Goal: Information Seeking & Learning: Find specific page/section

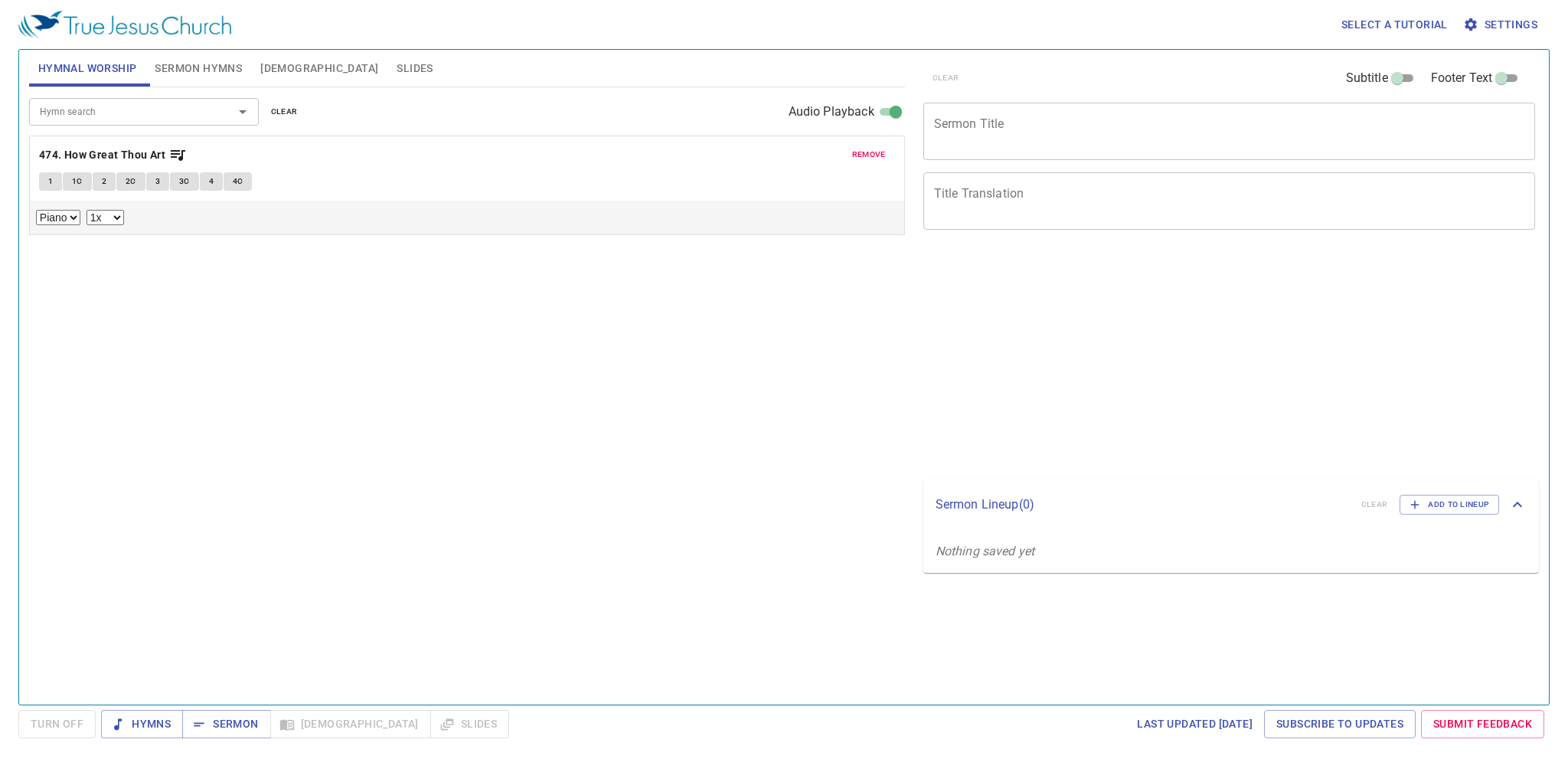
select select "1"
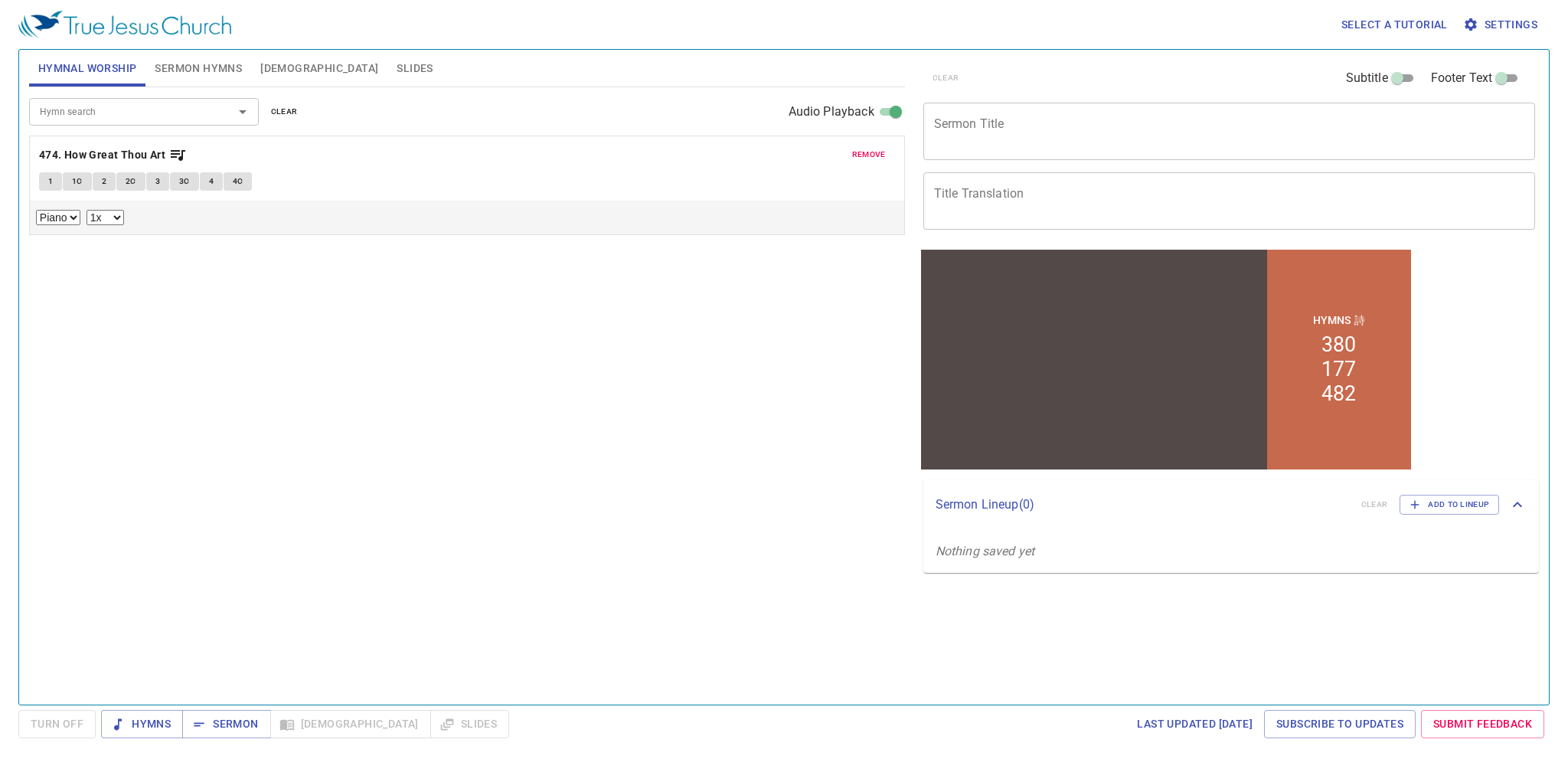
click at [285, 76] on span "Bible" at bounding box center [319, 69] width 118 height 19
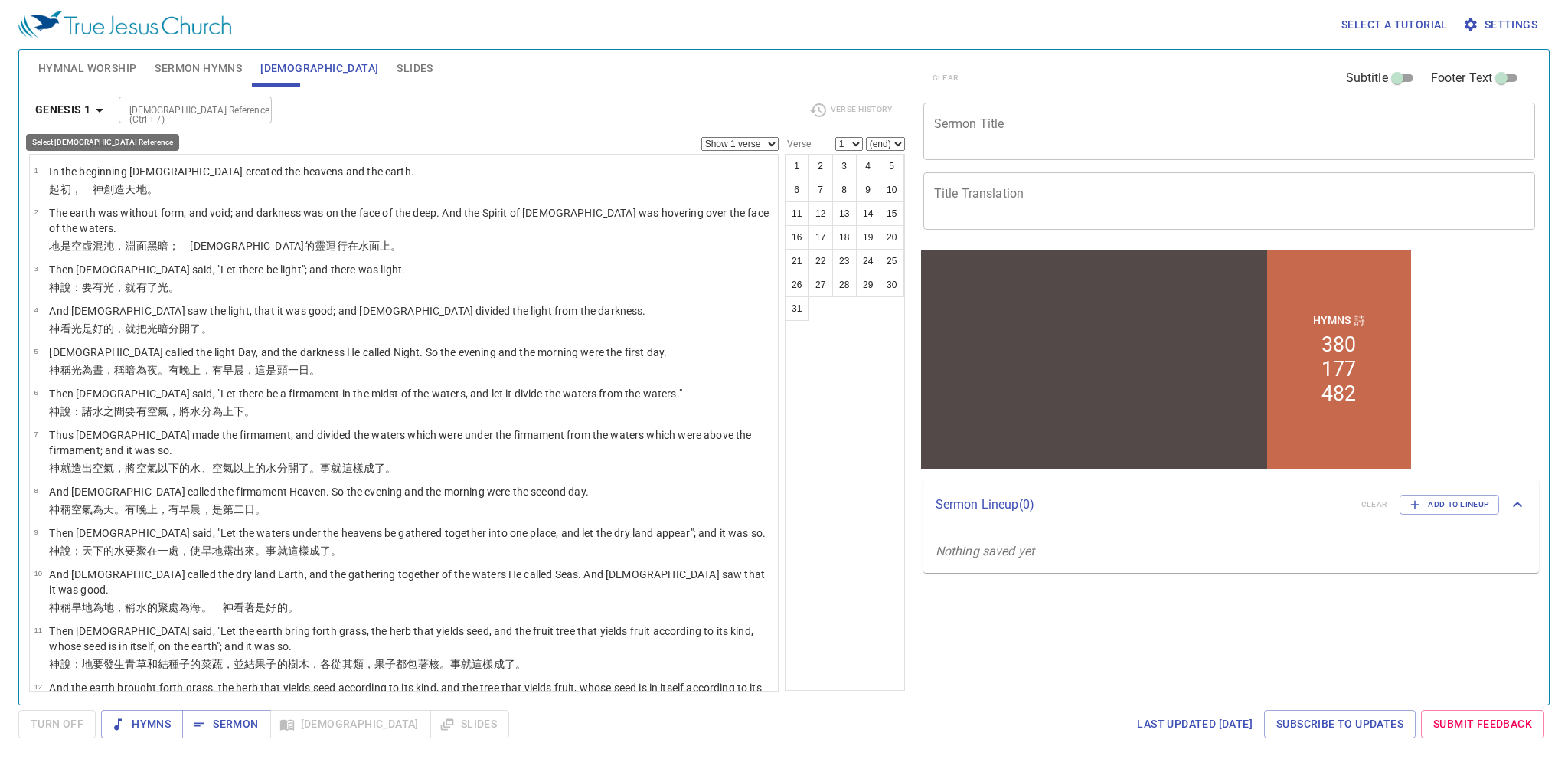
click at [82, 104] on b "Genesis 1" at bounding box center [63, 110] width 56 height 19
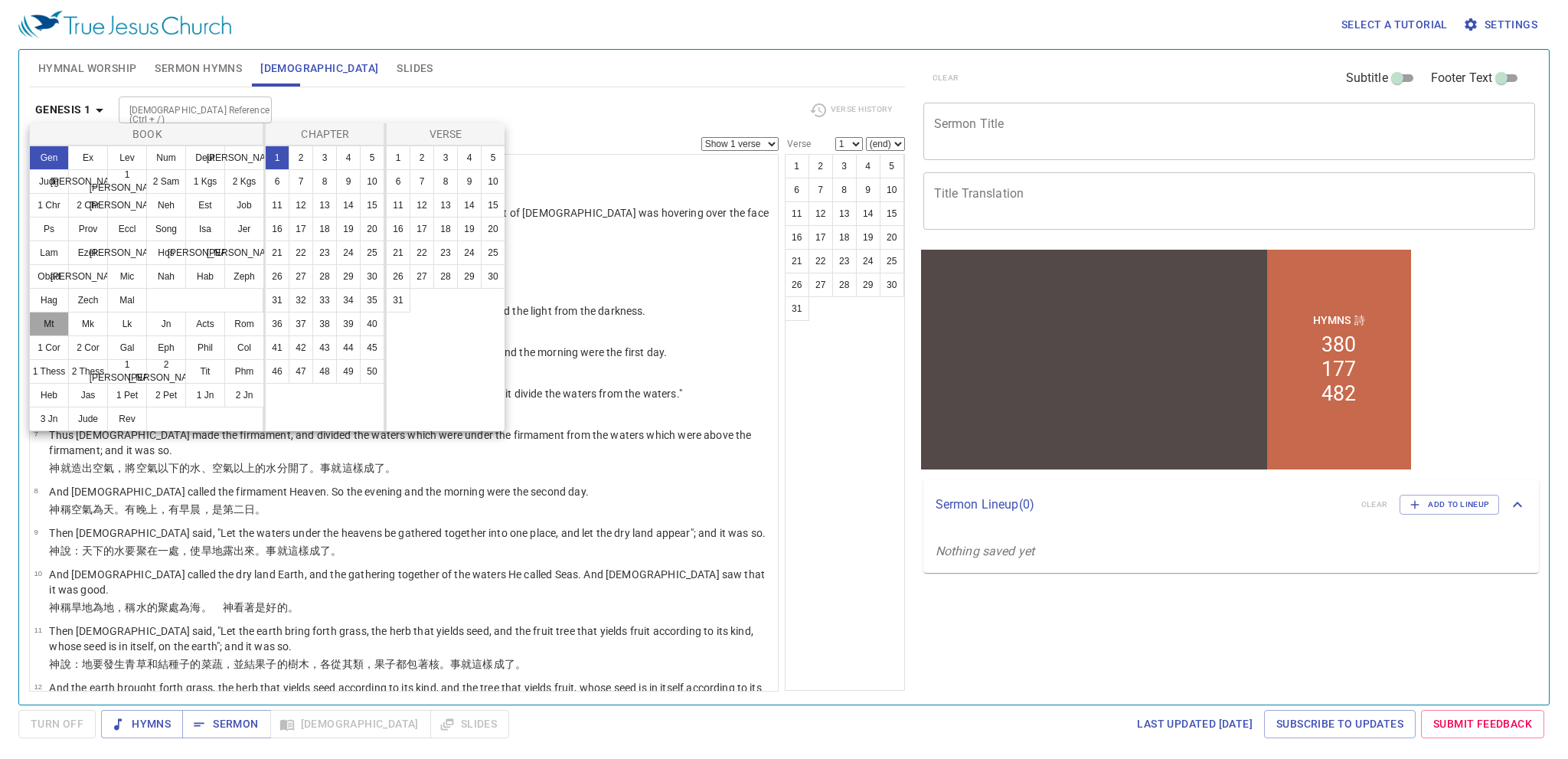
click at [59, 329] on button "Mt" at bounding box center [49, 324] width 40 height 25
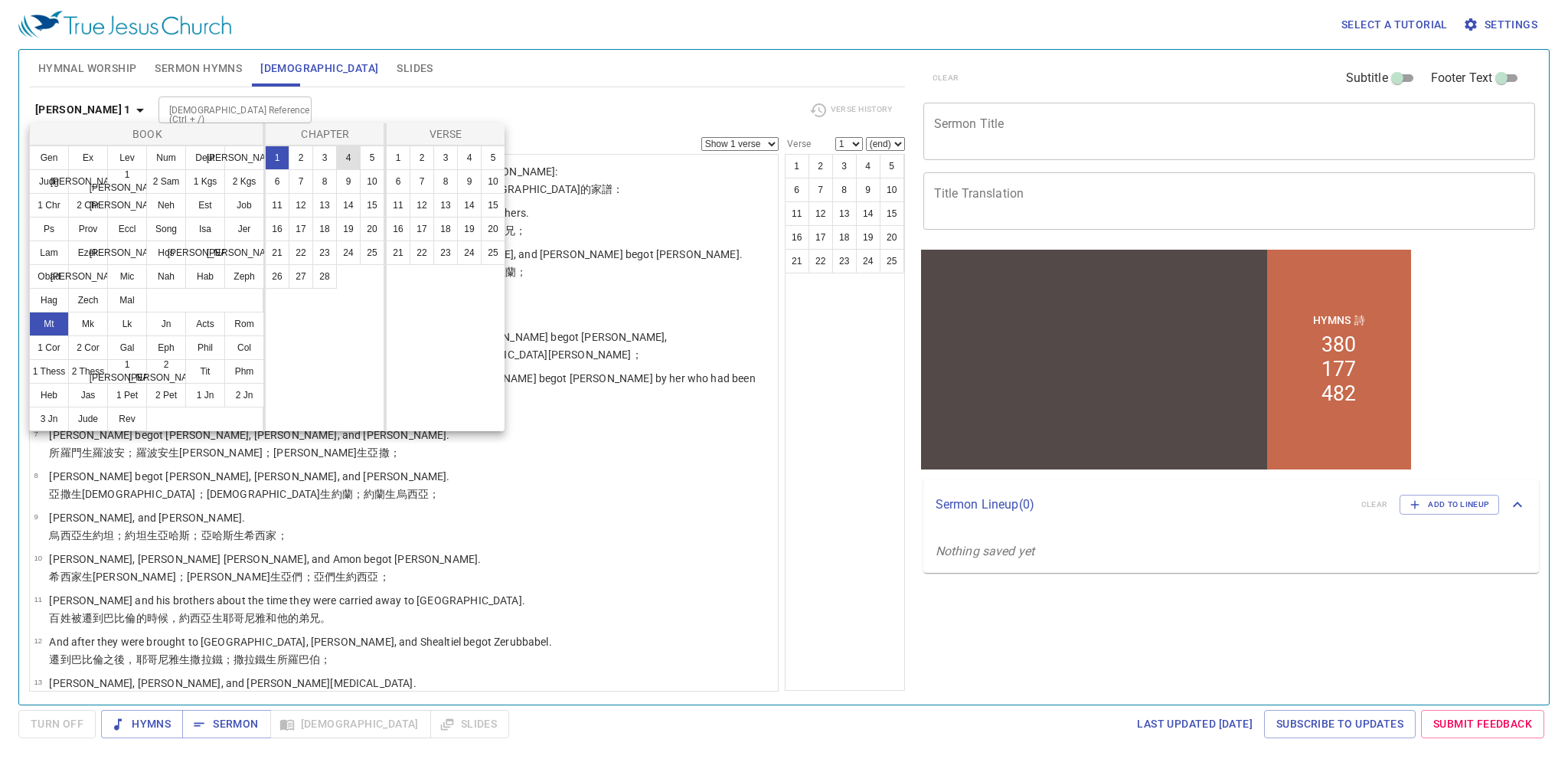
click at [343, 153] on button "4" at bounding box center [349, 158] width 25 height 25
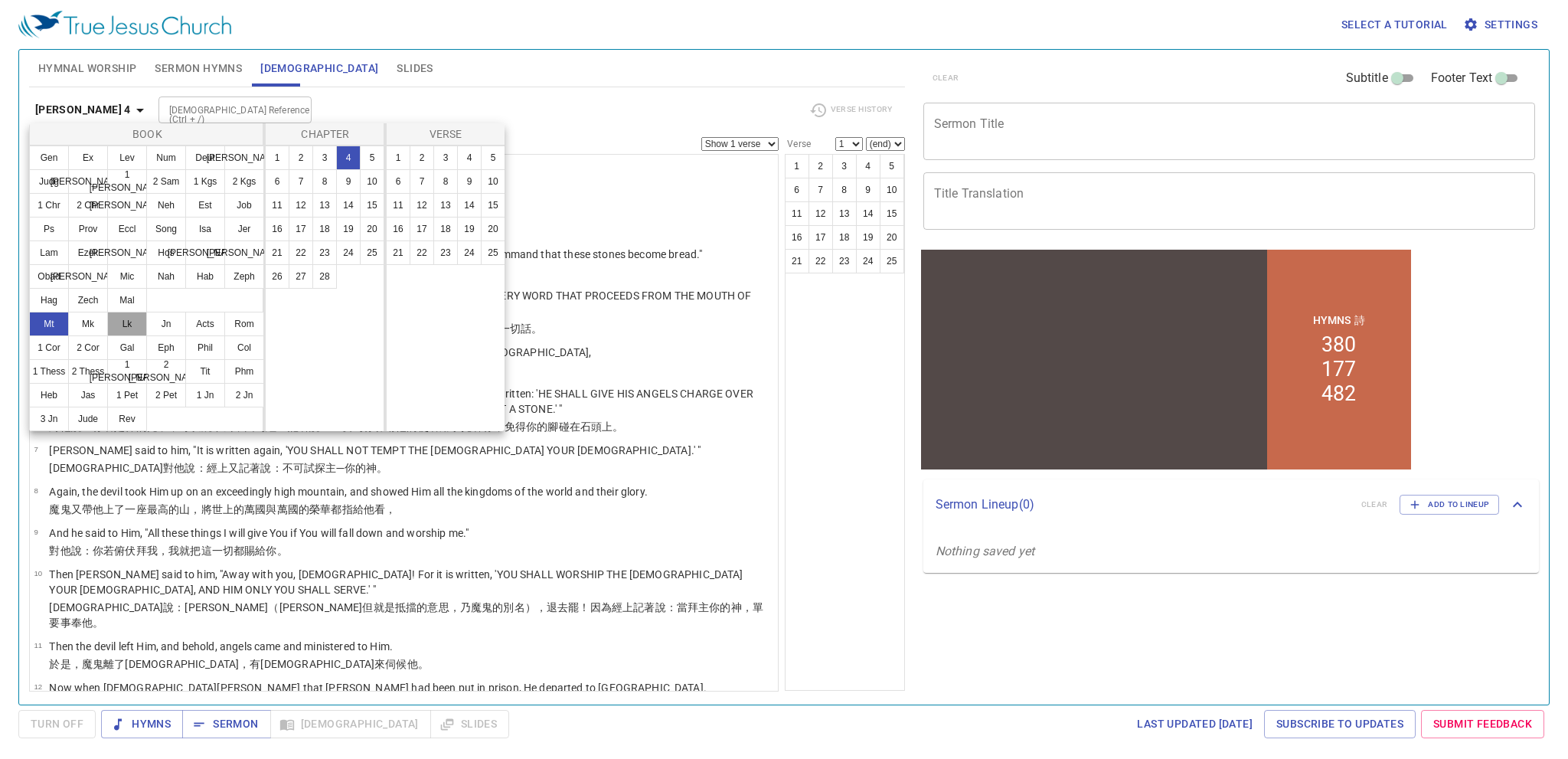
click at [131, 331] on button "Lk" at bounding box center [127, 324] width 40 height 25
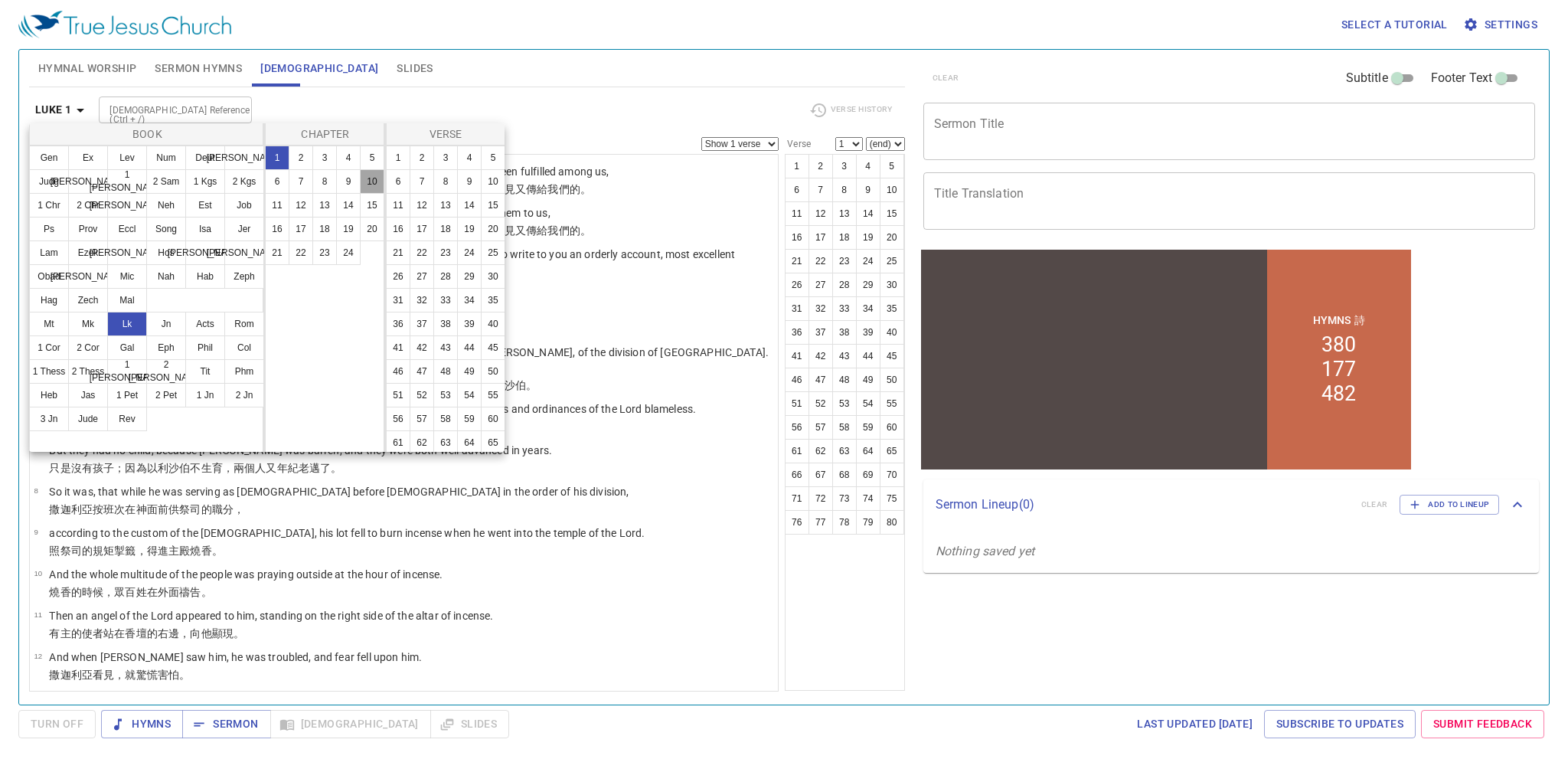
click at [369, 182] on button "10" at bounding box center [372, 182] width 25 height 25
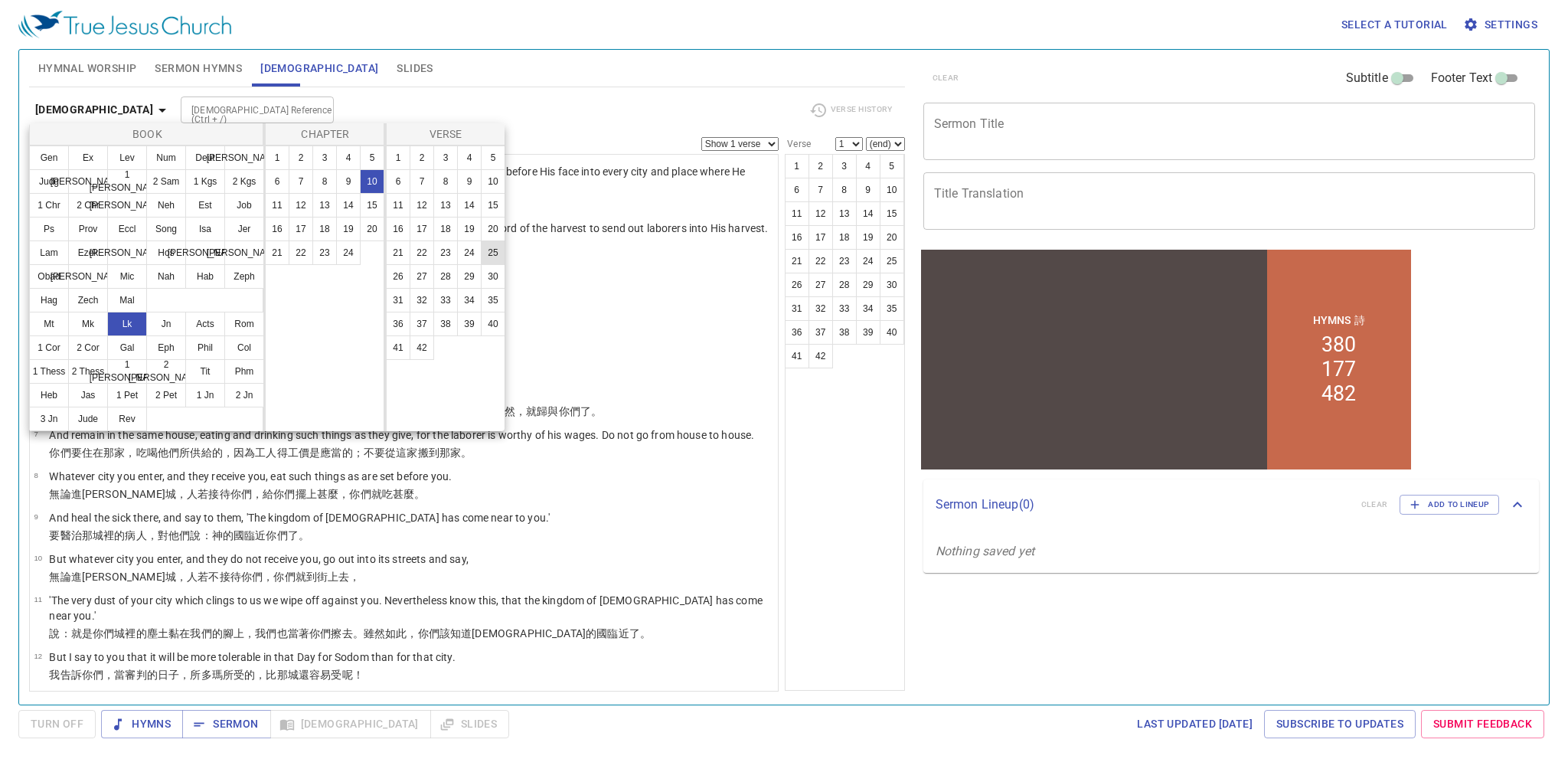
click at [488, 254] on button "25" at bounding box center [493, 253] width 25 height 25
select select "25"
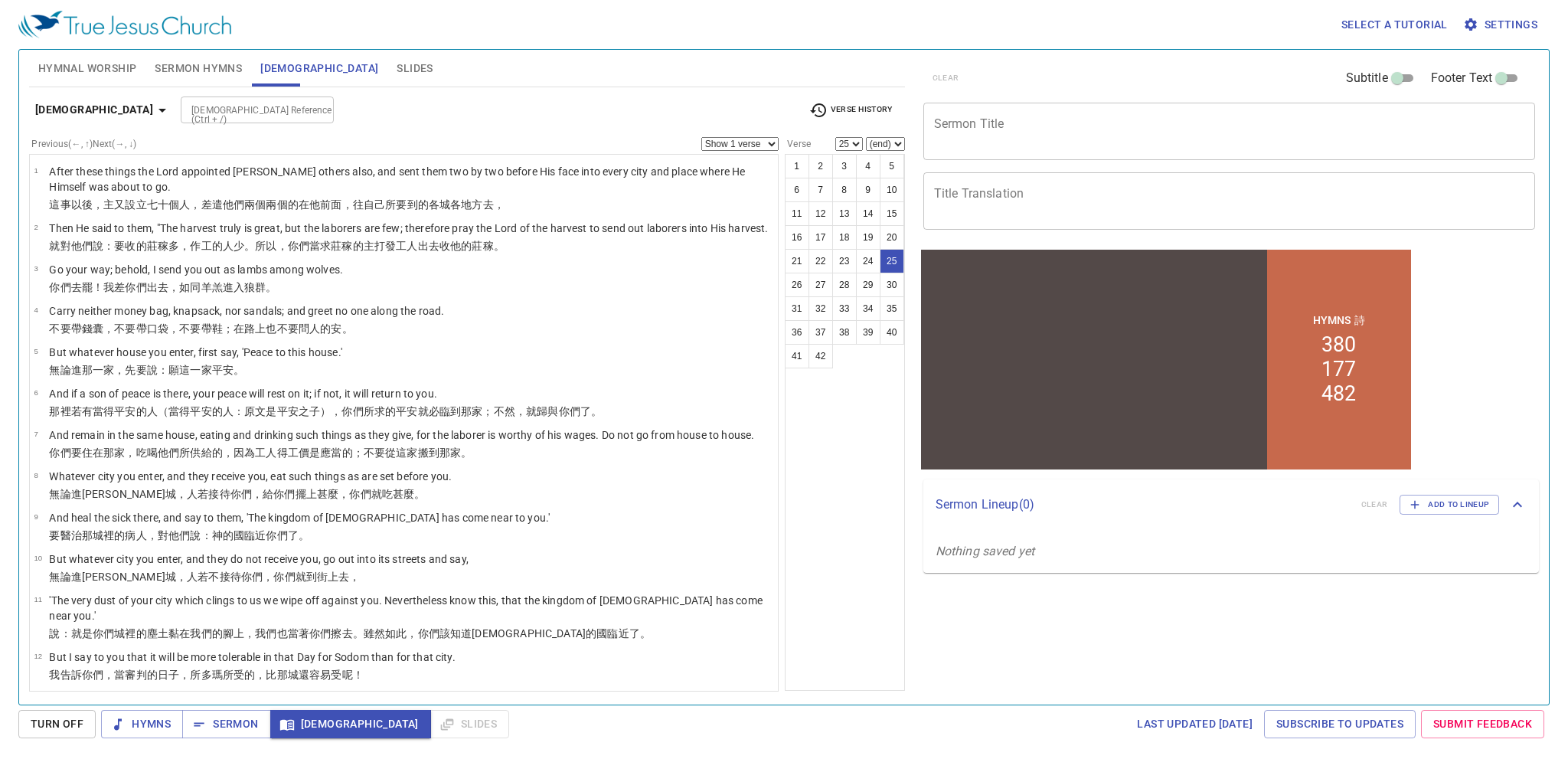
scroll to position [874, 0]
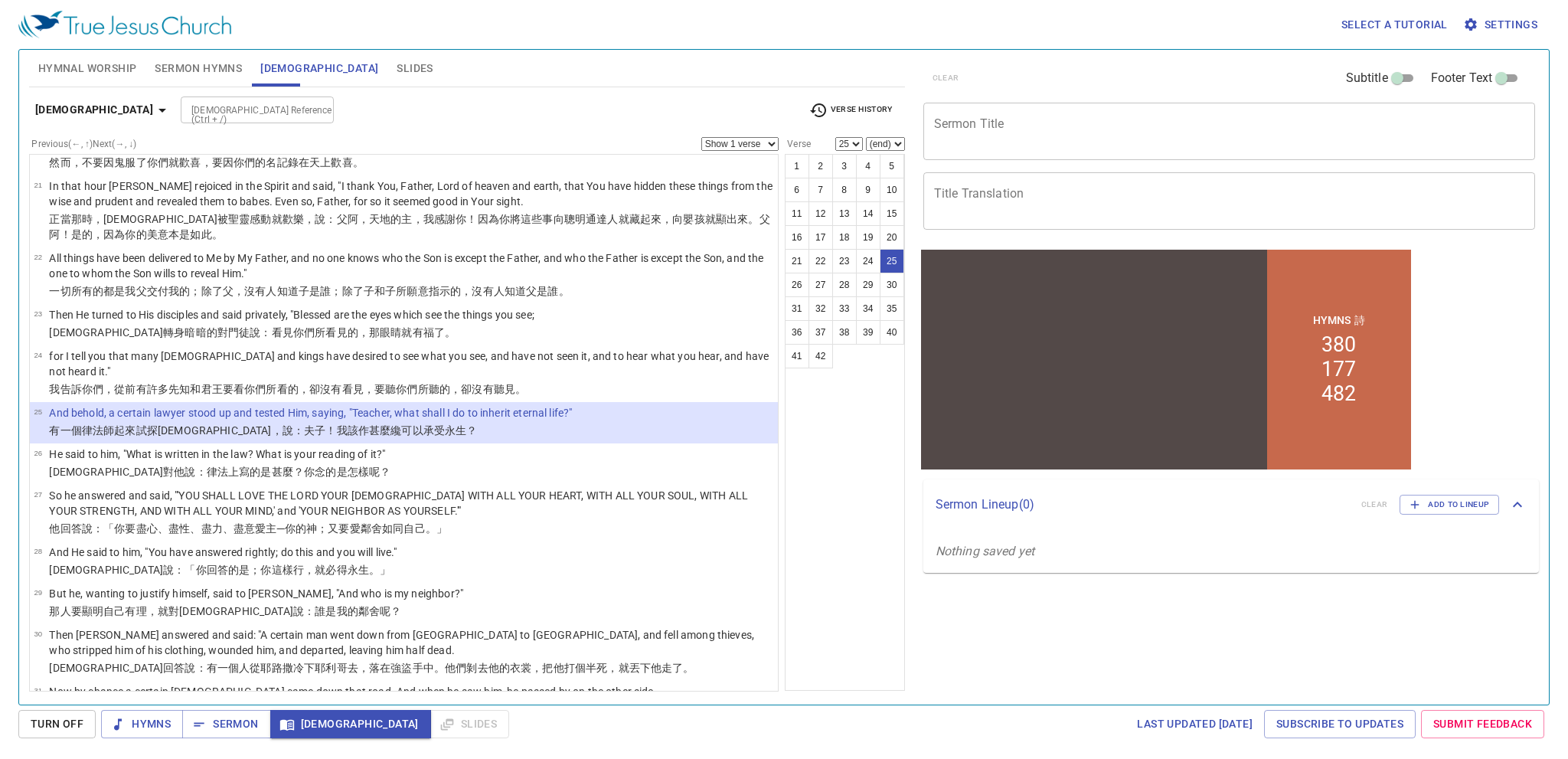
click at [1213, 623] on div "clear Subtitle Footer Text Sermon Title x Sermon Title Title Translation x Titl…" at bounding box center [1228, 370] width 635 height 654
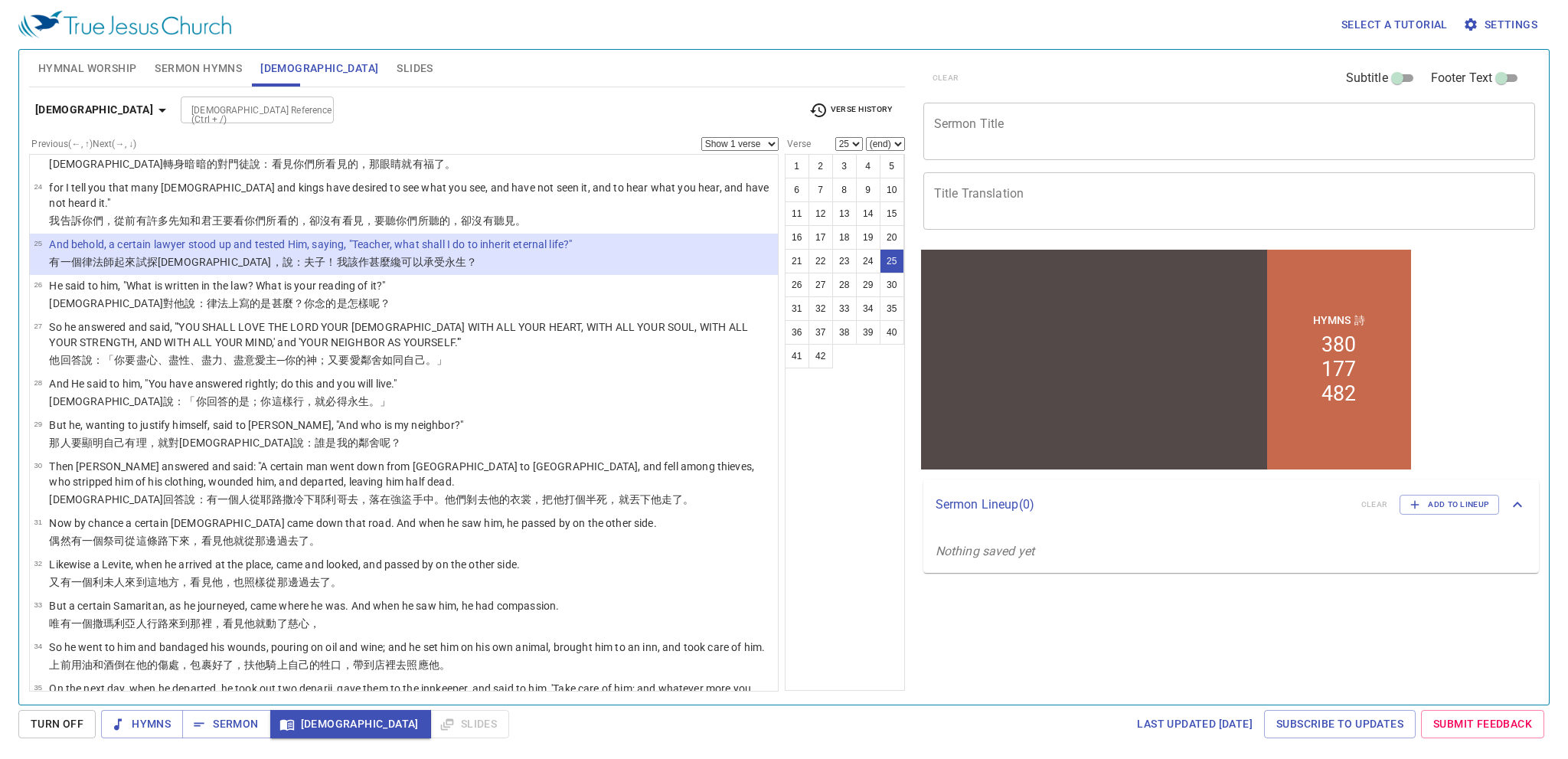
scroll to position [1027, 0]
